Goal: Find specific page/section: Find specific page/section

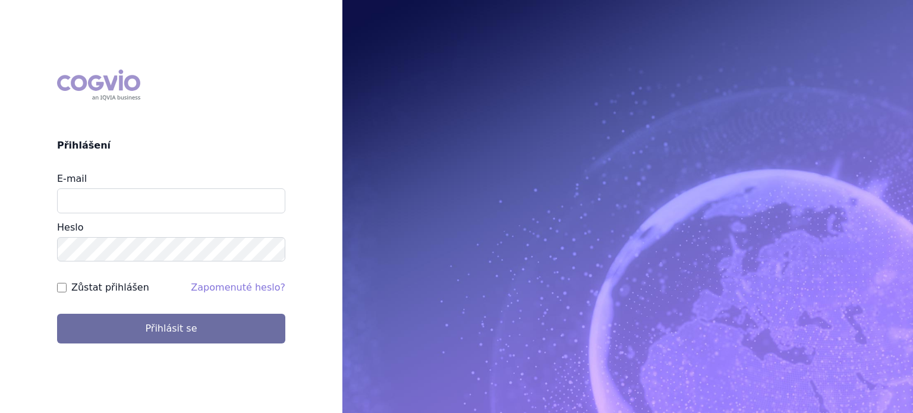
click at [89, 187] on div "E-mail" at bounding box center [171, 193] width 228 height 42
click at [101, 213] on input "E-mail" at bounding box center [171, 200] width 228 height 25
type input "lenka.pribylova@astrazeneca.com"
click at [57, 314] on button "Přihlásit se" at bounding box center [171, 329] width 228 height 30
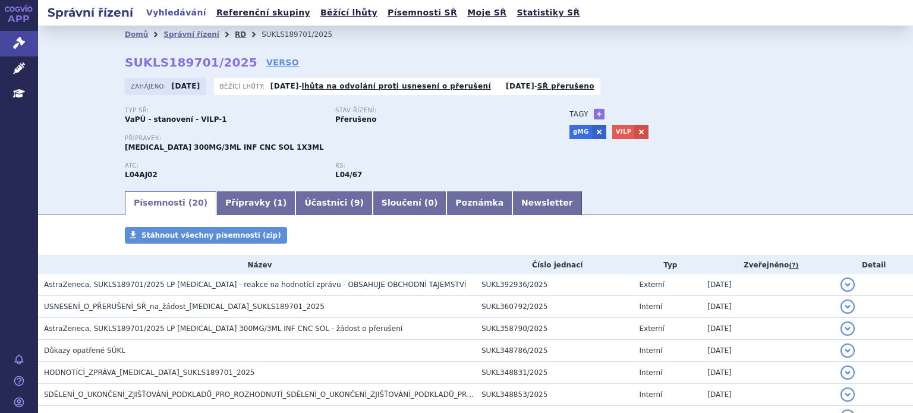
click at [235, 33] on link "RD" at bounding box center [240, 34] width 11 height 8
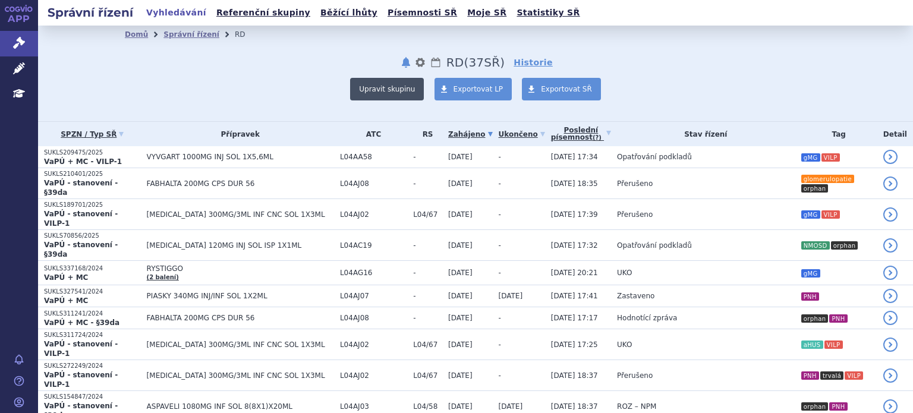
click at [367, 97] on button "Upravit skupinu" at bounding box center [387, 89] width 74 height 23
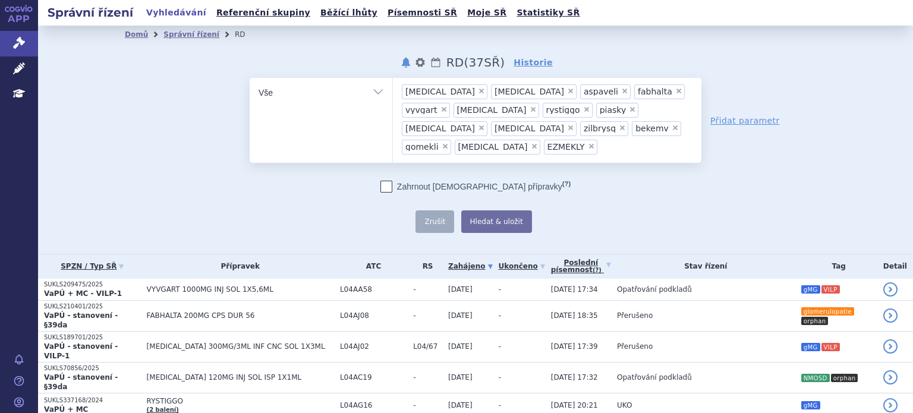
click at [302, 181] on div "Zahrnout bratrské přípravky (?) * Pozor, hledání dle vyhledávacího parametru In…" at bounding box center [476, 207] width 452 height 52
click at [520, 210] on button "Hledat & uložit" at bounding box center [496, 221] width 71 height 23
click at [551, 254] on link "Poslední písemnost (?)" at bounding box center [581, 266] width 60 height 24
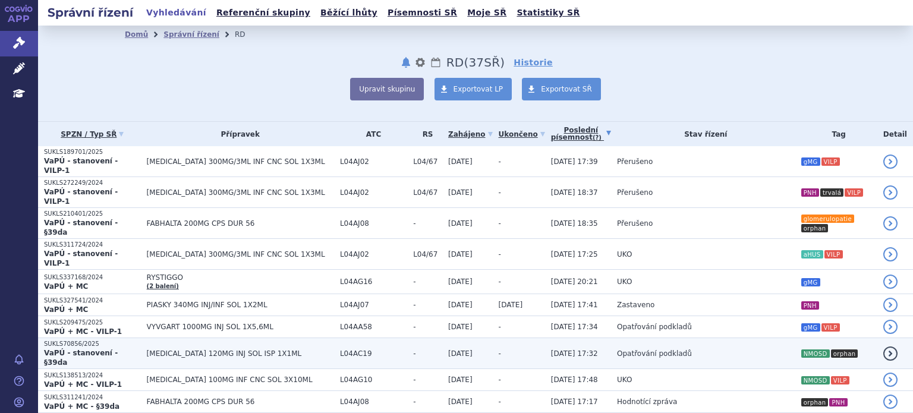
click at [617, 350] on span "Opatřování podkladů" at bounding box center [654, 354] width 75 height 8
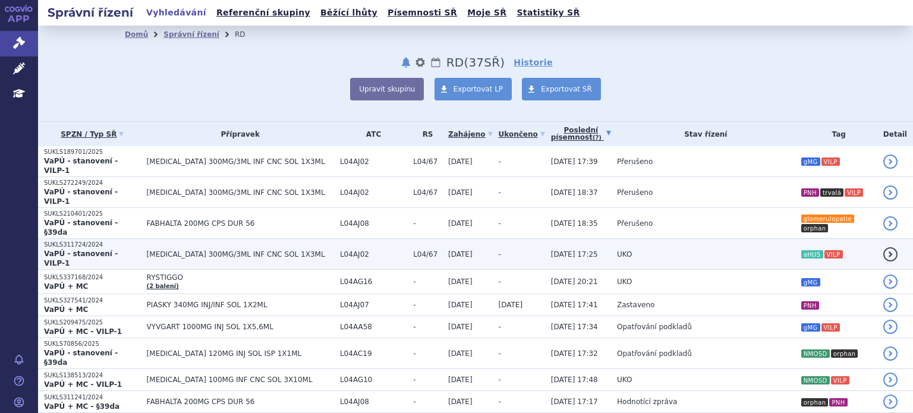
click at [611, 239] on td "UKO" at bounding box center [703, 254] width 184 height 31
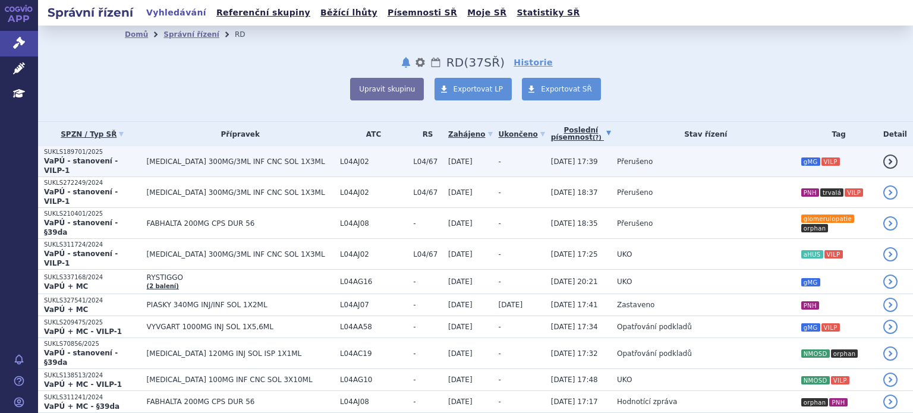
click at [558, 159] on span "[DATE] 17:39" at bounding box center [574, 162] width 47 height 8
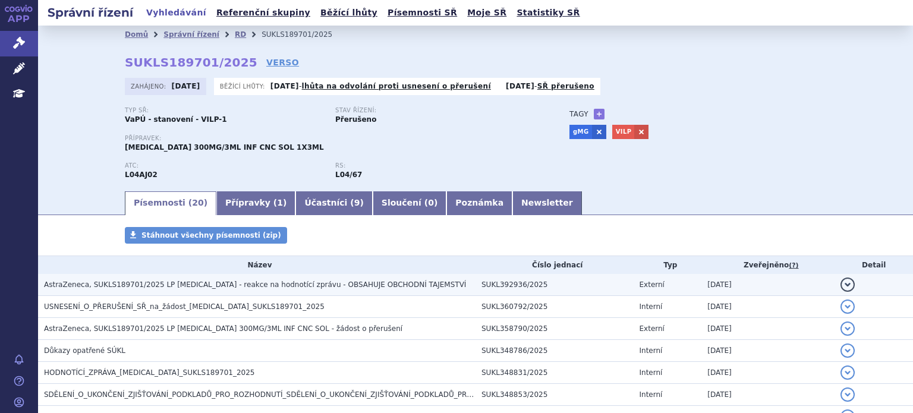
click at [328, 289] on span "AstraZeneca, SUKLS189701/2025 LP [MEDICAL_DATA] - reakce na hodnotící zprávu - …" at bounding box center [255, 285] width 422 height 8
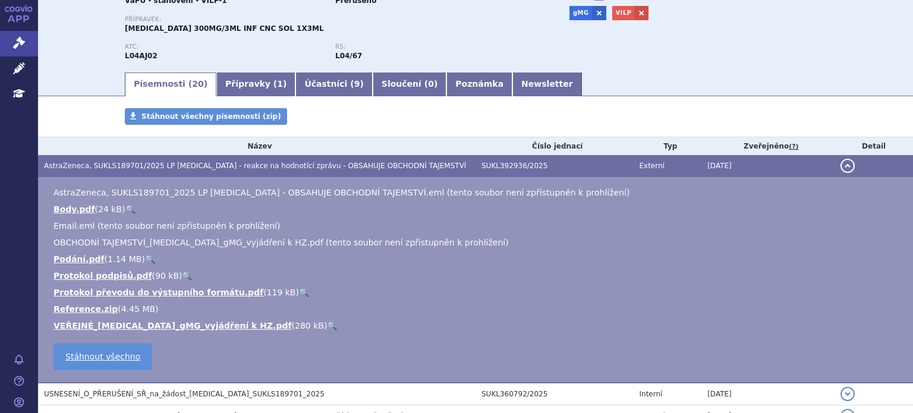
scroll to position [120, 0]
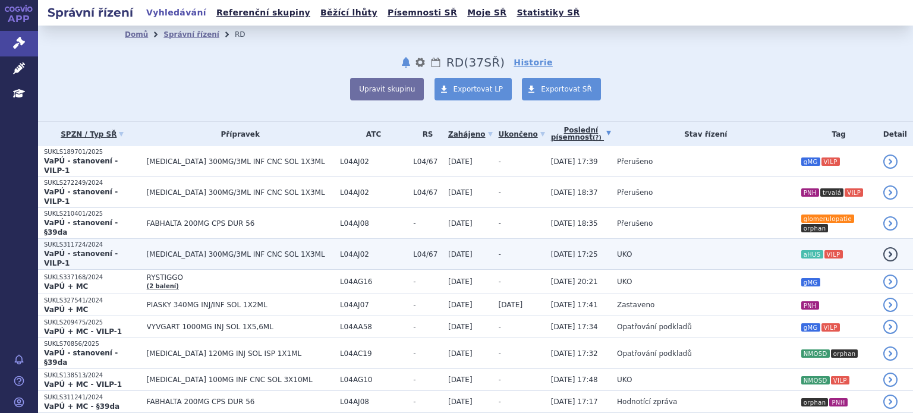
click at [735, 239] on td "UKO" at bounding box center [703, 254] width 184 height 31
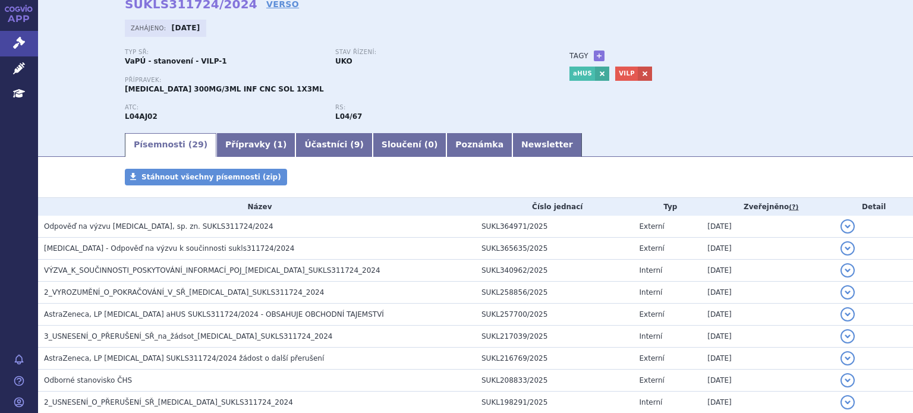
scroll to position [59, 0]
